Goal: Task Accomplishment & Management: Complete application form

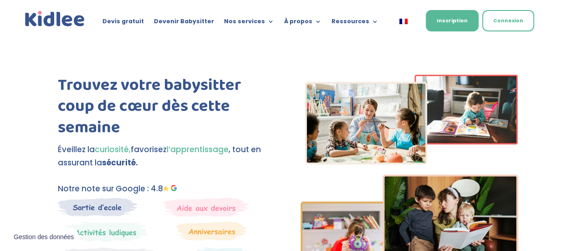
click at [202, 22] on link "Devenir Babysitter" at bounding box center [184, 23] width 60 height 10
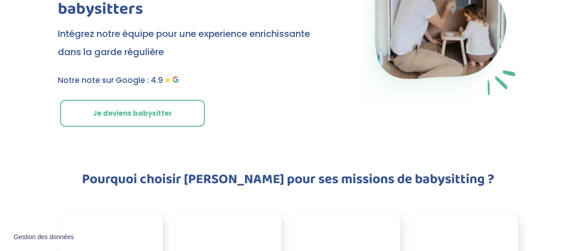
click at [164, 115] on link "Je deviens babysitter" at bounding box center [132, 113] width 145 height 27
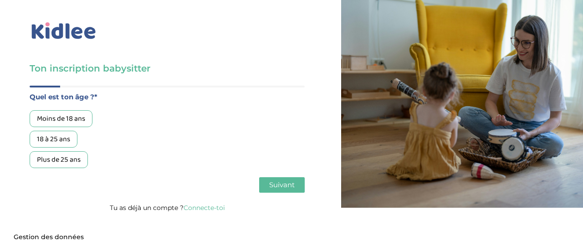
click at [60, 142] on div "18 à 25 ans" at bounding box center [54, 139] width 48 height 17
click at [282, 185] on span "Suivant" at bounding box center [281, 184] width 25 height 9
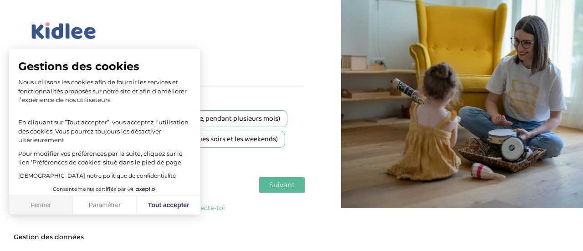
click at [36, 208] on button "Fermer" at bounding box center [41, 205] width 64 height 19
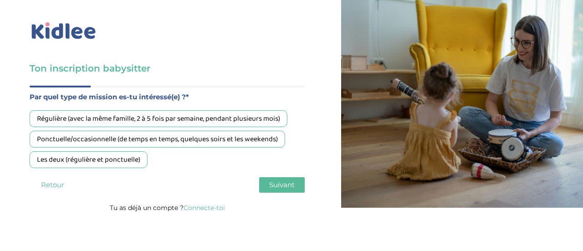
click at [129, 157] on div "Les deux (régulière et ponctuelle)" at bounding box center [89, 159] width 118 height 17
click at [279, 185] on span "Suivant" at bounding box center [281, 184] width 25 height 9
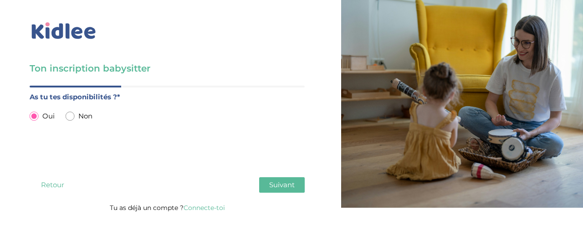
click at [279, 185] on span "Suivant" at bounding box center [281, 184] width 25 height 9
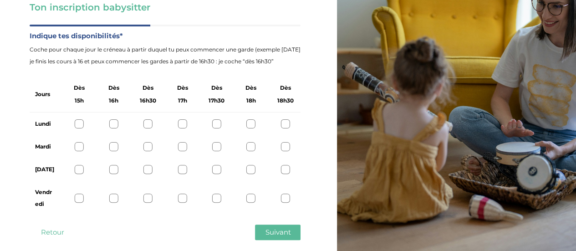
scroll to position [76, 0]
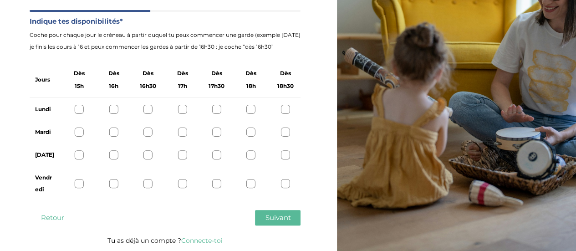
click at [216, 109] on div at bounding box center [216, 109] width 9 height 9
click at [251, 108] on div at bounding box center [250, 109] width 9 height 9
click at [215, 112] on div at bounding box center [216, 109] width 9 height 9
click at [216, 183] on div at bounding box center [216, 183] width 9 height 9
click at [114, 157] on div at bounding box center [113, 154] width 9 height 9
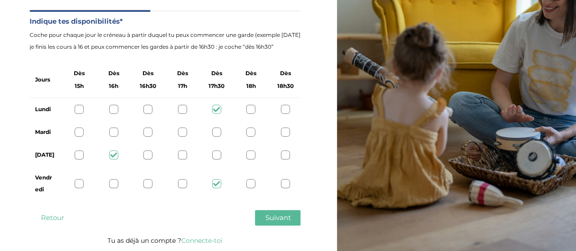
click at [79, 132] on div at bounding box center [79, 131] width 9 height 9
click at [277, 222] on span "Suivant" at bounding box center [277, 217] width 25 height 9
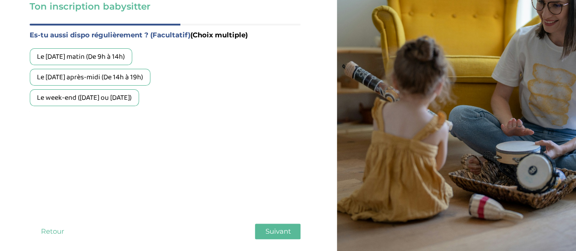
scroll to position [58, 0]
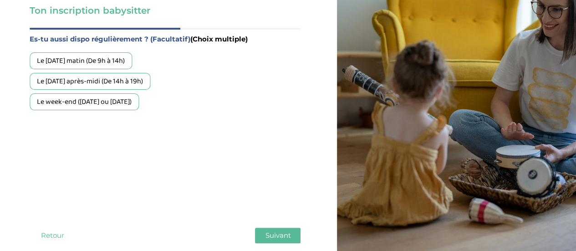
click at [76, 61] on div "Le mercredi matin (De 9h à 14h)" at bounding box center [81, 60] width 102 height 17
click at [122, 103] on div "Le week-end (samedi ou dimanche)" at bounding box center [84, 101] width 109 height 17
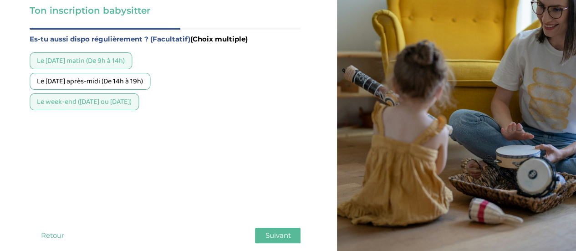
click at [280, 233] on span "Suivant" at bounding box center [277, 235] width 25 height 9
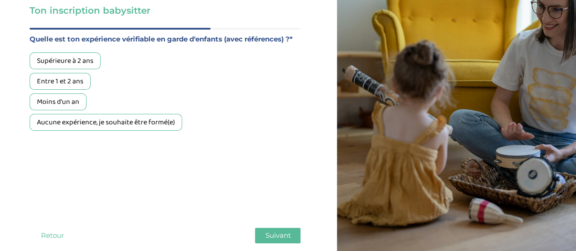
click at [119, 125] on div "Aucune expérience, je souhaite être formé(e)" at bounding box center [106, 122] width 152 height 17
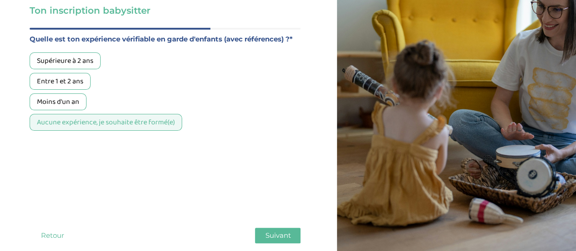
click at [273, 234] on span "Suivant" at bounding box center [277, 235] width 25 height 9
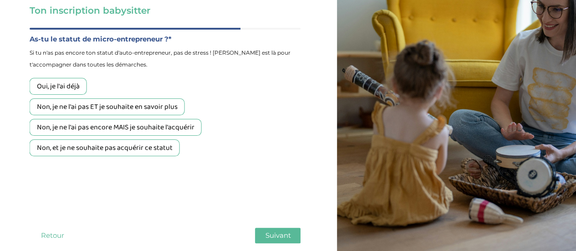
click at [62, 234] on button "Retour" at bounding box center [53, 235] width 46 height 15
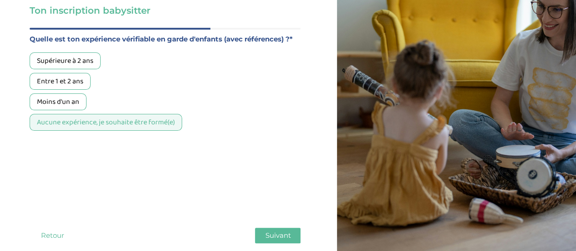
click at [277, 233] on span "Suivant" at bounding box center [277, 235] width 25 height 9
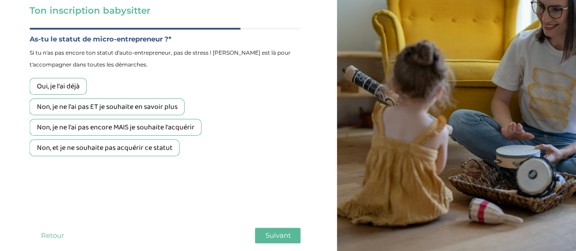
click at [148, 150] on div "Non, et je ne souhaite pas acquérir ce statut" at bounding box center [105, 147] width 150 height 17
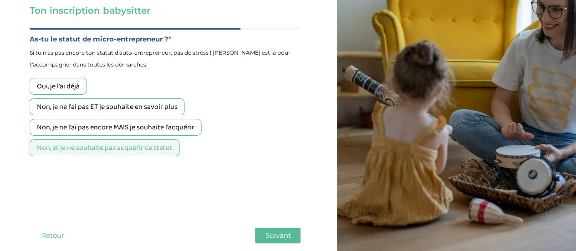
click at [273, 234] on span "Suivant" at bounding box center [277, 235] width 25 height 9
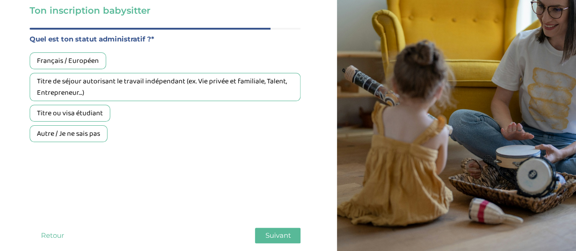
click at [88, 63] on div "Français / Européen" at bounding box center [68, 60] width 76 height 17
click at [290, 235] on span "Suivant" at bounding box center [277, 235] width 25 height 9
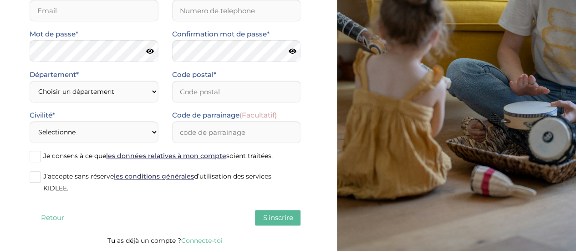
scroll to position [0, 0]
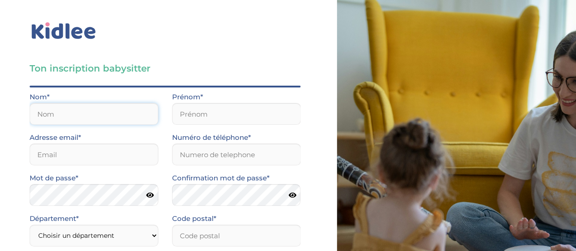
click at [105, 114] on input "text" at bounding box center [94, 114] width 129 height 22
type input "Cadoret"
type input "Noée"
type input "noeecadoret@gmail.com"
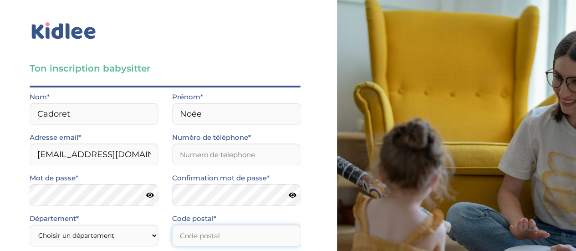
type input "33800"
click at [213, 146] on input "Numéro de téléphone*" at bounding box center [236, 154] width 129 height 22
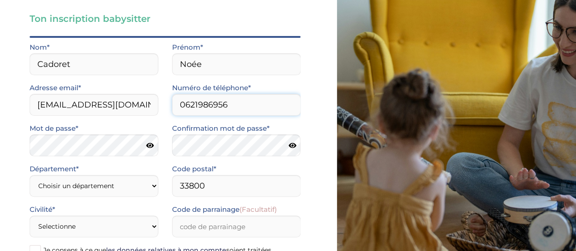
scroll to position [50, 0]
type input "0621986956"
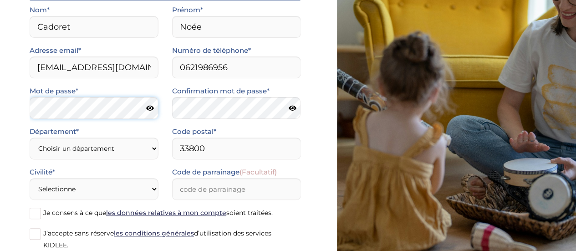
scroll to position [88, 0]
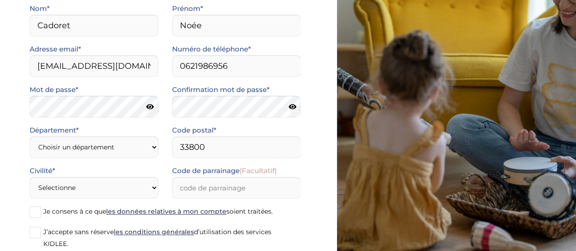
click at [150, 104] on icon at bounding box center [150, 106] width 8 height 7
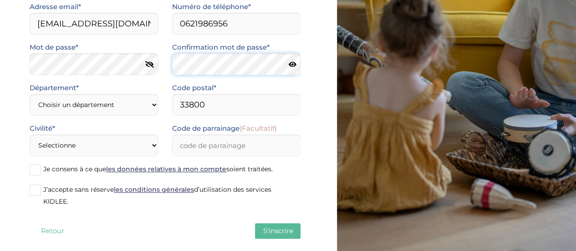
scroll to position [131, 0]
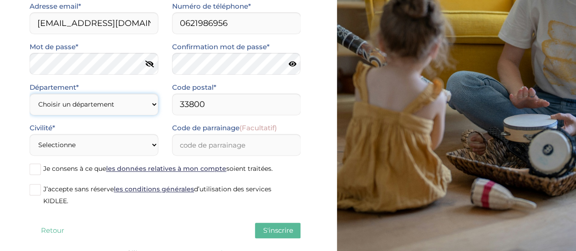
click at [135, 102] on select "Choisir un département Paris (75) Hauts-de-Seine (92) Yvelines (78) Val-de-Marn…" at bounding box center [94, 104] width 129 height 22
select select "0"
click at [30, 93] on select "Choisir un département Paris (75) Hauts-de-Seine (92) Yvelines (78) Val-de-Marn…" at bounding box center [94, 104] width 129 height 22
click at [127, 96] on select "Choisir un département Paris (75) Hauts-de-Seine (92) Yvelines (78) Val-de-Marn…" at bounding box center [94, 104] width 129 height 22
click at [196, 230] on div "Retour S'inscrire" at bounding box center [165, 230] width 271 height 15
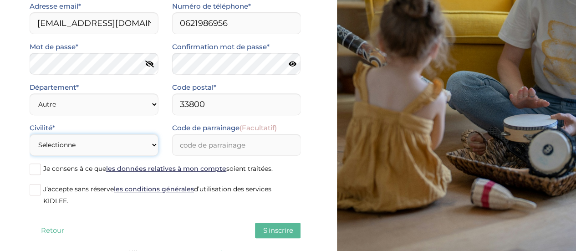
click at [71, 147] on select "Selectionne Mr Mme" at bounding box center [94, 145] width 129 height 22
select select "1"
click at [30, 134] on select "Selectionne Mr Mme" at bounding box center [94, 145] width 129 height 22
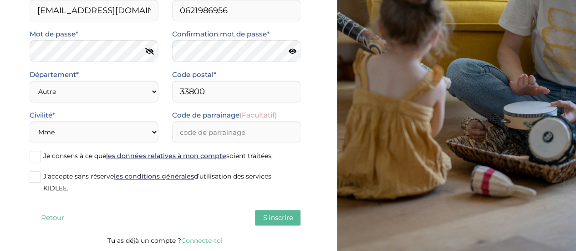
click at [34, 158] on span at bounding box center [35, 156] width 11 height 11
click at [0, 0] on input "Je consens à ce que les données relatives à mon compte soient traitées." at bounding box center [0, 0] width 0 height 0
click at [28, 181] on div "Ton inscription babysitter Merci de vérifier que tous les champs sont remplis a…" at bounding box center [165, 53] width 344 height 395
click at [32, 181] on span at bounding box center [35, 176] width 11 height 11
click at [0, 0] on input "J’accepte sans réserve les conditions générales d’utilisation des services KIDL…" at bounding box center [0, 0] width 0 height 0
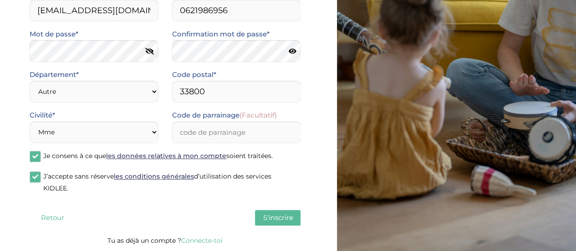
click at [283, 221] on span "S'inscrire" at bounding box center [278, 217] width 30 height 9
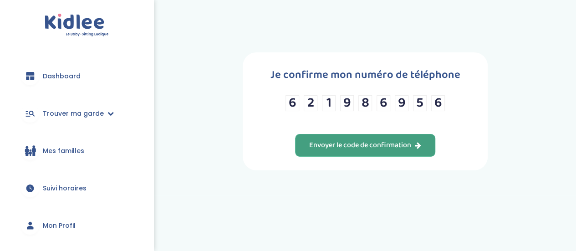
click at [392, 147] on div "Envoyer le code de confirmation" at bounding box center [365, 145] width 112 height 10
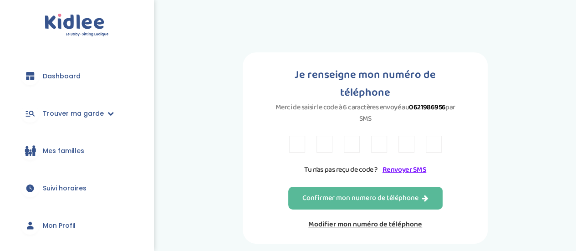
click at [295, 136] on input "text" at bounding box center [297, 144] width 16 height 17
type input "2"
type input "Z"
type input "6"
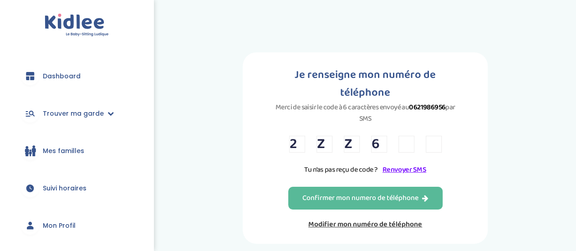
type input "A"
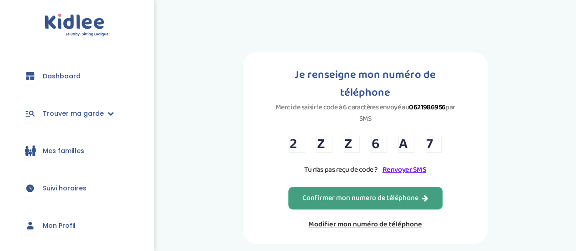
type input "7"
click at [355, 193] on div "Confirmer mon numero de téléphone" at bounding box center [365, 198] width 126 height 10
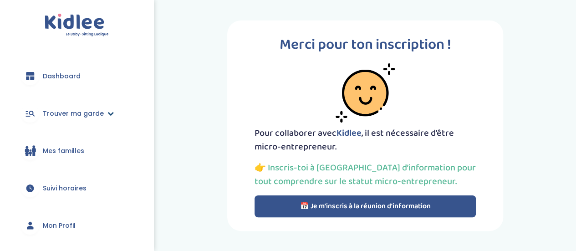
click at [88, 122] on link "Trouver ma garde" at bounding box center [77, 113] width 126 height 33
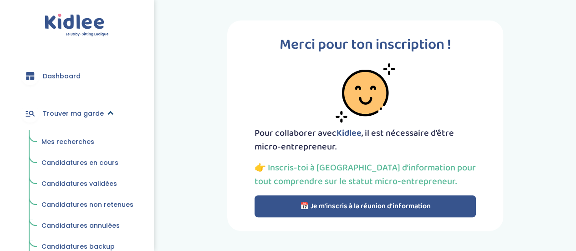
click at [97, 115] on span "Trouver ma garde" at bounding box center [73, 114] width 61 height 10
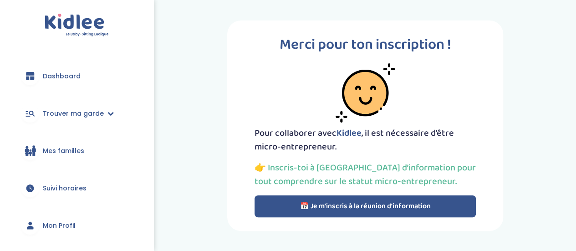
click at [355, 200] on button "📅 Je m’inscris à la réunion d’information" at bounding box center [364, 206] width 221 height 22
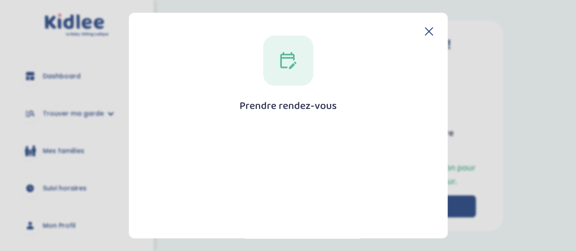
click at [426, 29] on icon at bounding box center [429, 31] width 8 height 8
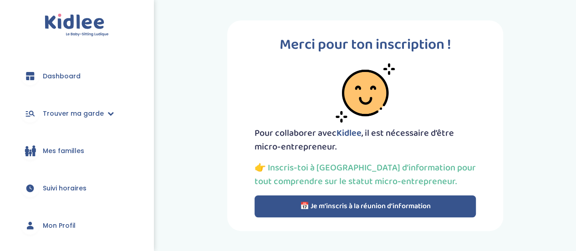
scroll to position [67, 0]
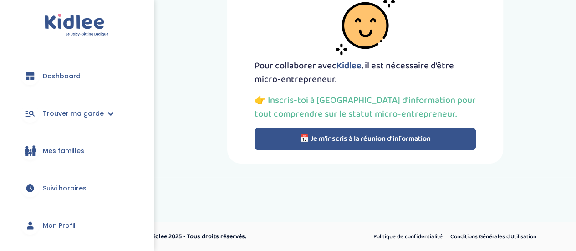
click at [359, 135] on button "📅 Je m’inscris à la réunion d’information" at bounding box center [364, 139] width 221 height 22
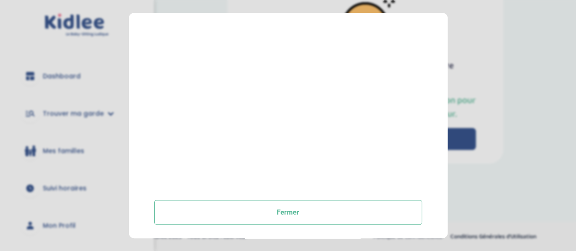
scroll to position [0, 0]
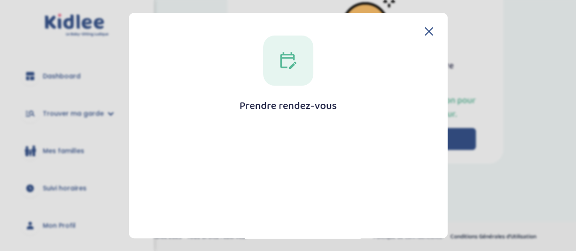
click at [425, 30] on icon at bounding box center [429, 31] width 8 height 8
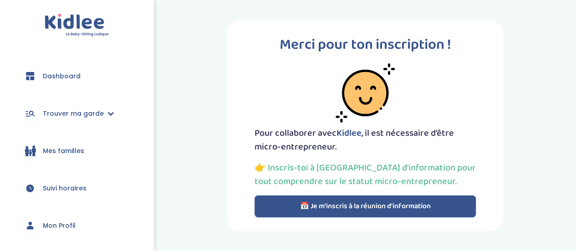
scroll to position [150, 0]
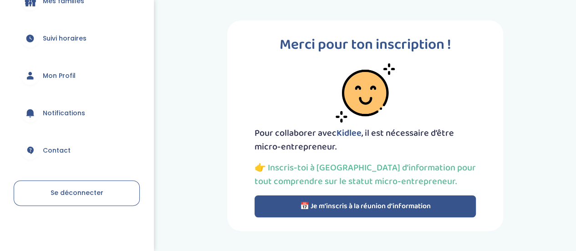
click at [56, 150] on span "Contact" at bounding box center [57, 151] width 28 height 10
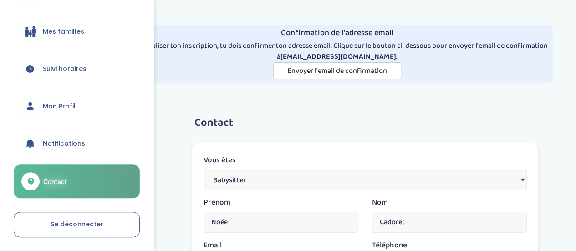
scroll to position [123, 0]
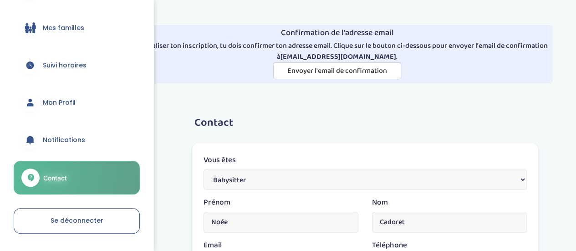
click at [56, 141] on span "Notifications" at bounding box center [64, 140] width 42 height 10
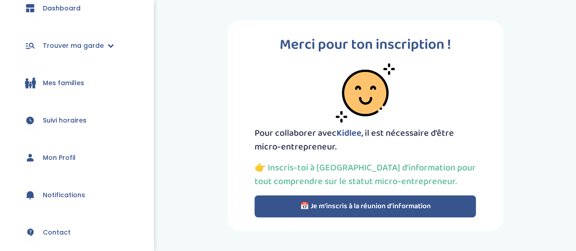
click at [65, 157] on span "Mon Profil" at bounding box center [59, 158] width 33 height 10
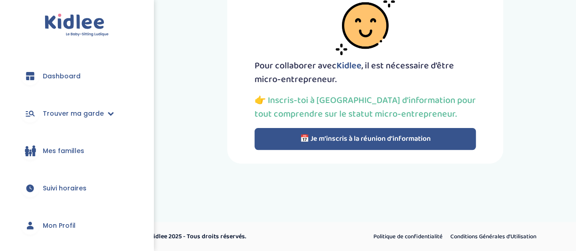
click at [88, 22] on img at bounding box center [77, 25] width 64 height 23
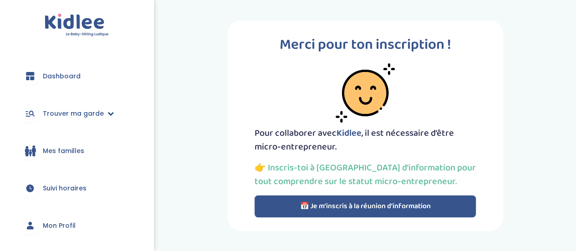
click at [93, 113] on span "Trouver ma garde" at bounding box center [73, 114] width 61 height 10
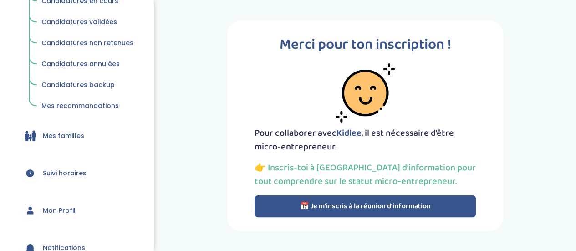
scroll to position [166, 0]
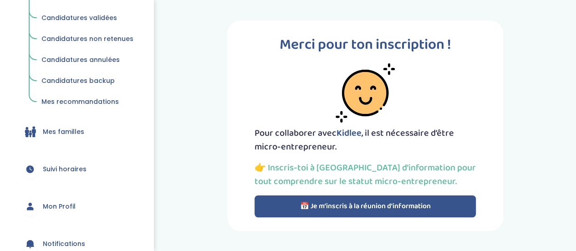
click at [68, 130] on span "Mes familles" at bounding box center [63, 132] width 41 height 10
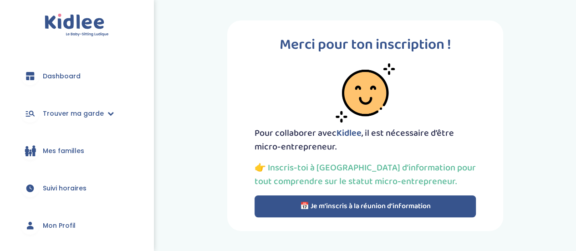
scroll to position [67, 0]
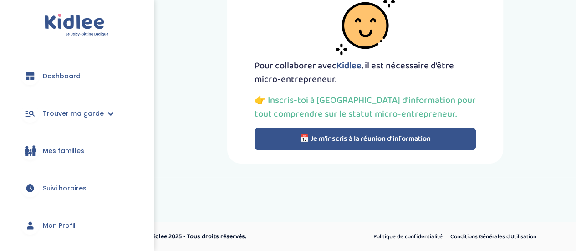
click at [368, 133] on button "📅 Je m’inscris à la réunion d’information" at bounding box center [364, 139] width 221 height 22
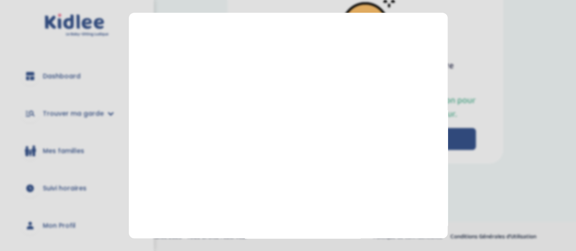
scroll to position [0, 0]
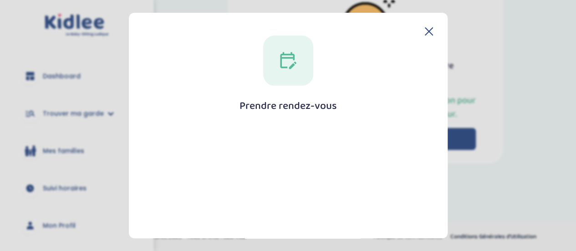
click at [426, 27] on icon at bounding box center [429, 31] width 8 height 8
